Goal: Find contact information: Find contact information

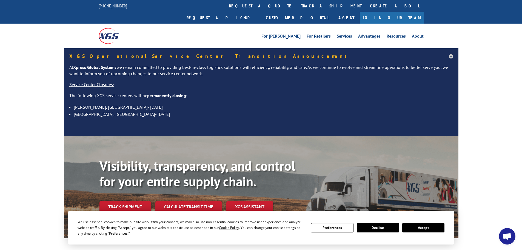
click at [72, 24] on div "For [PERSON_NAME] For Retailers Services Advantages Resources About For [PERSON…" at bounding box center [261, 36] width 522 height 24
click at [414, 34] on link "About" at bounding box center [418, 37] width 12 height 6
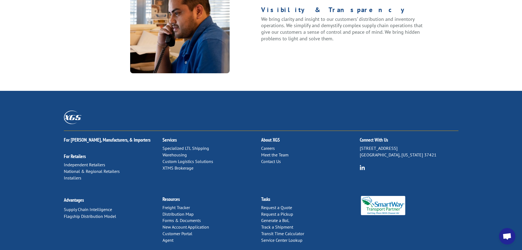
scroll to position [705, 0]
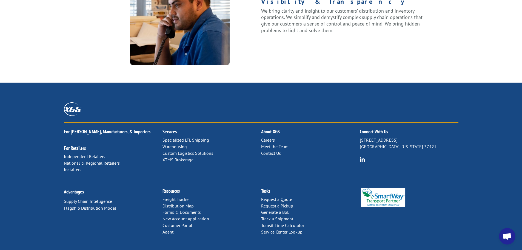
click at [272, 150] on link "Contact Us" at bounding box center [271, 152] width 20 height 5
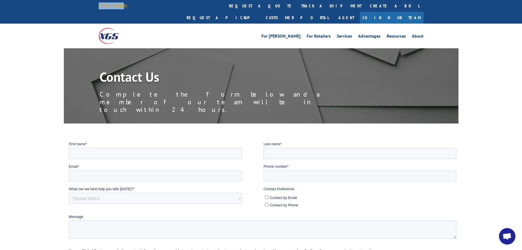
drag, startPoint x: 130, startPoint y: 7, endPoint x: 105, endPoint y: 6, distance: 24.7
click at [94, 7] on div "844-947-7447 request a quote track a shipment Create a BOL Request a pickup Cus…" at bounding box center [261, 12] width 522 height 24
copy link "[PHONE_NUMBER]"
